Goal: Find specific page/section: Find specific page/section

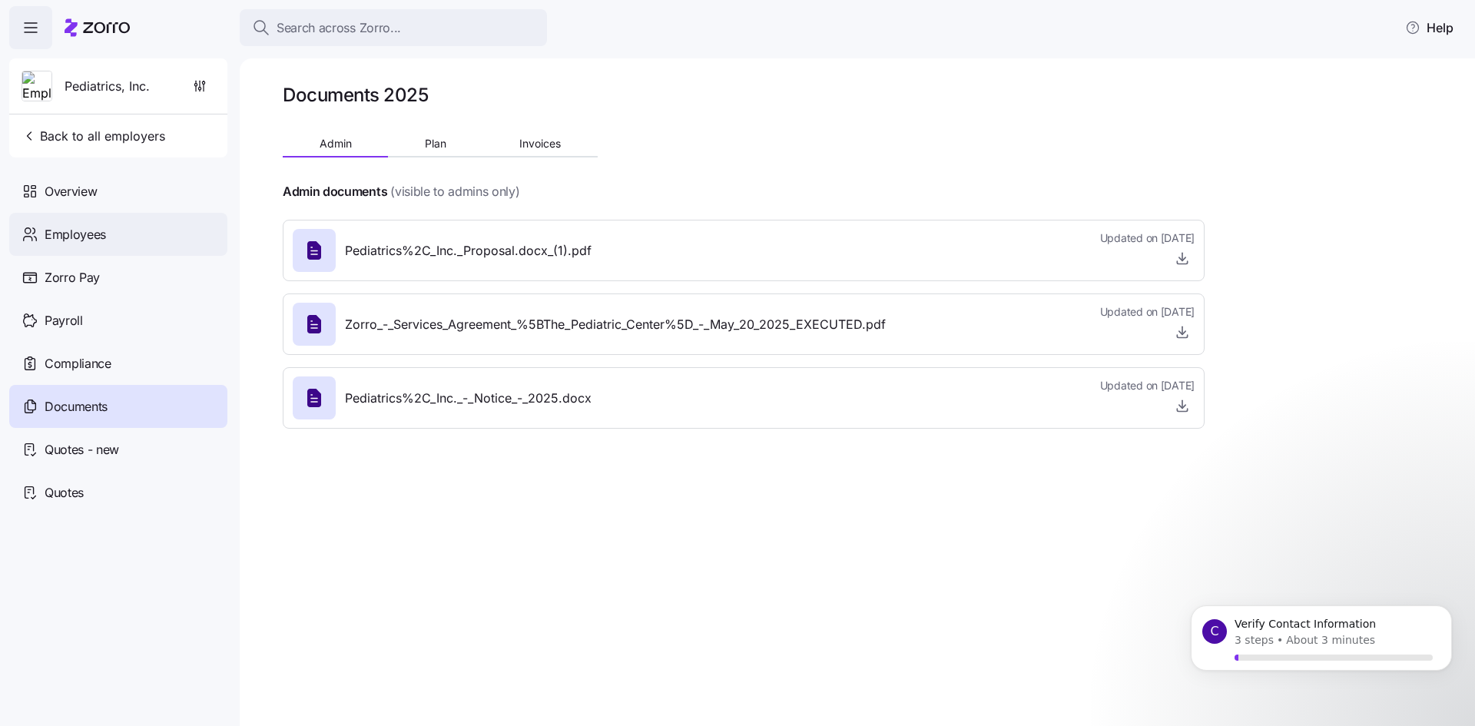
click at [85, 229] on span "Employees" at bounding box center [75, 234] width 61 height 19
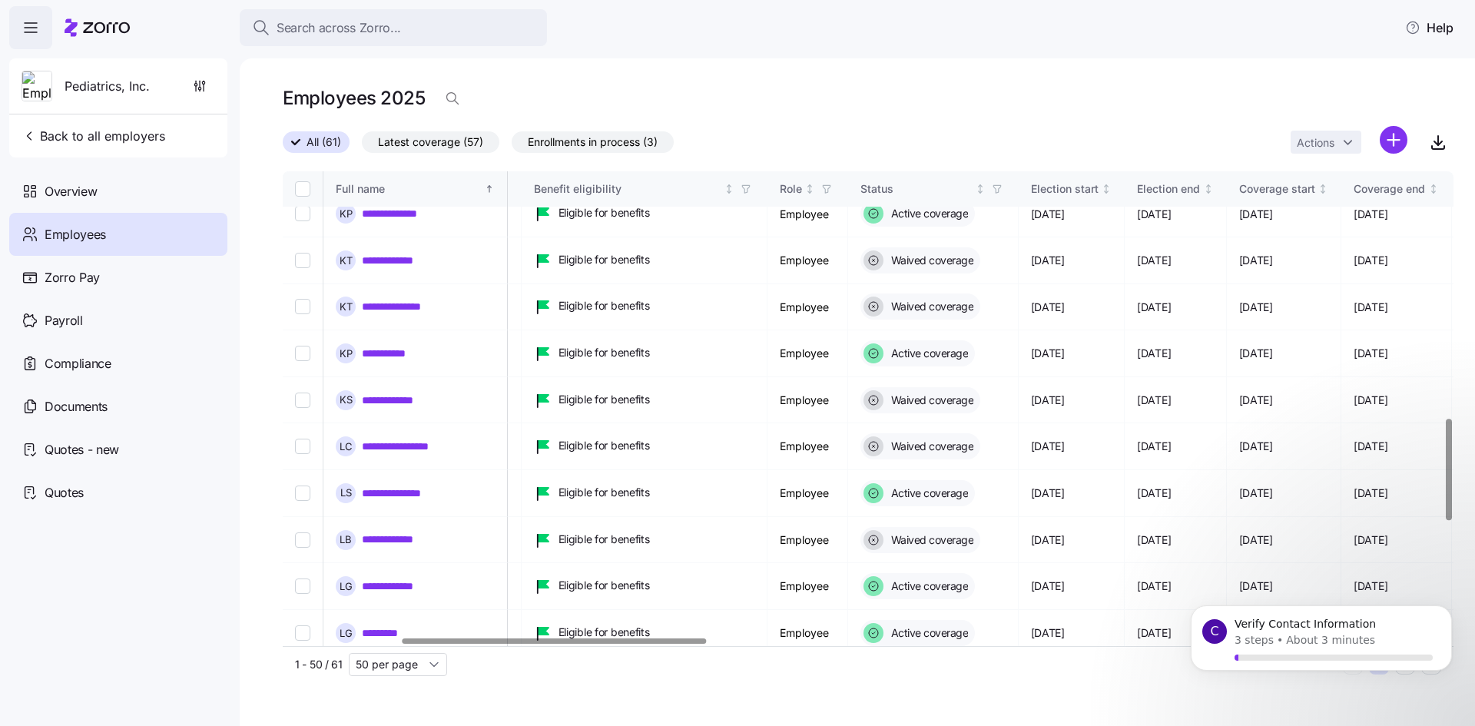
scroll to position [1151, 454]
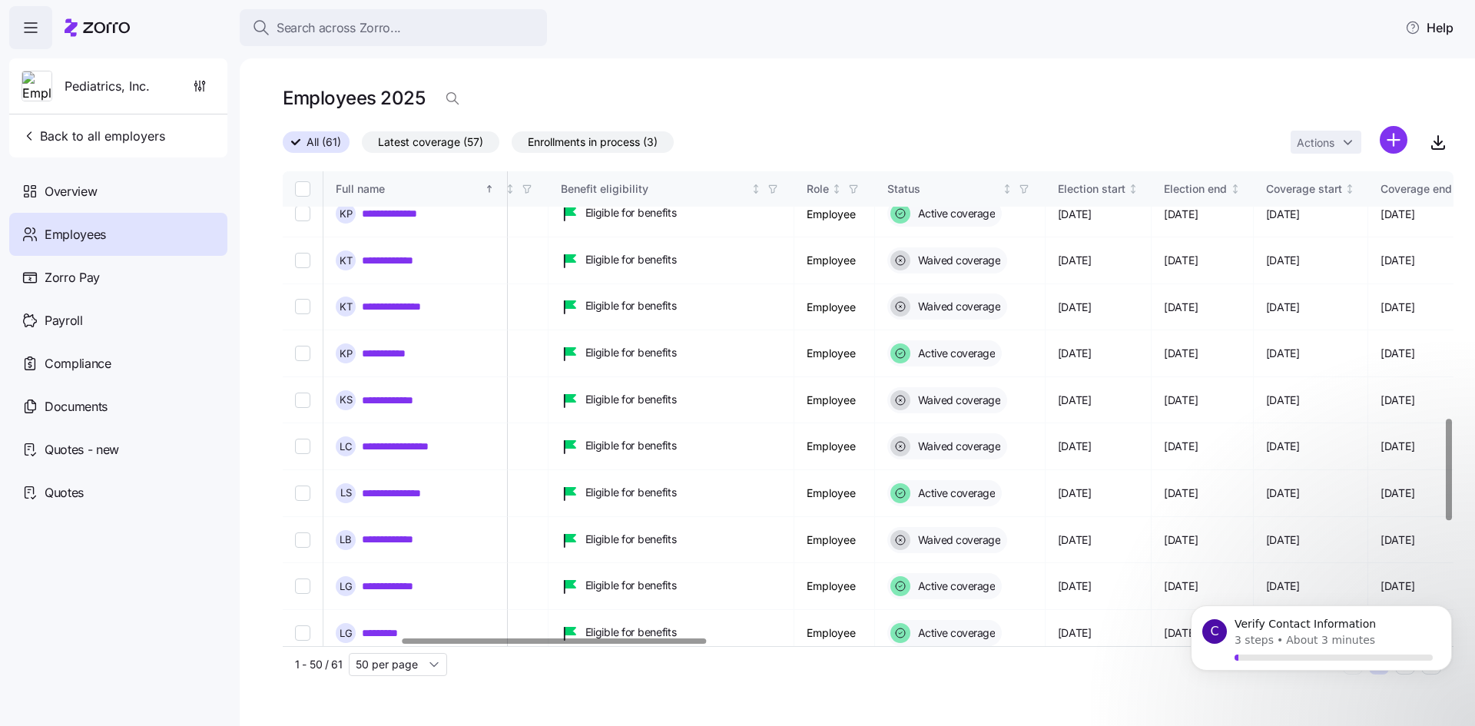
click at [675, 644] on div at bounding box center [554, 640] width 303 height 5
